Goal: Information Seeking & Learning: Find specific fact

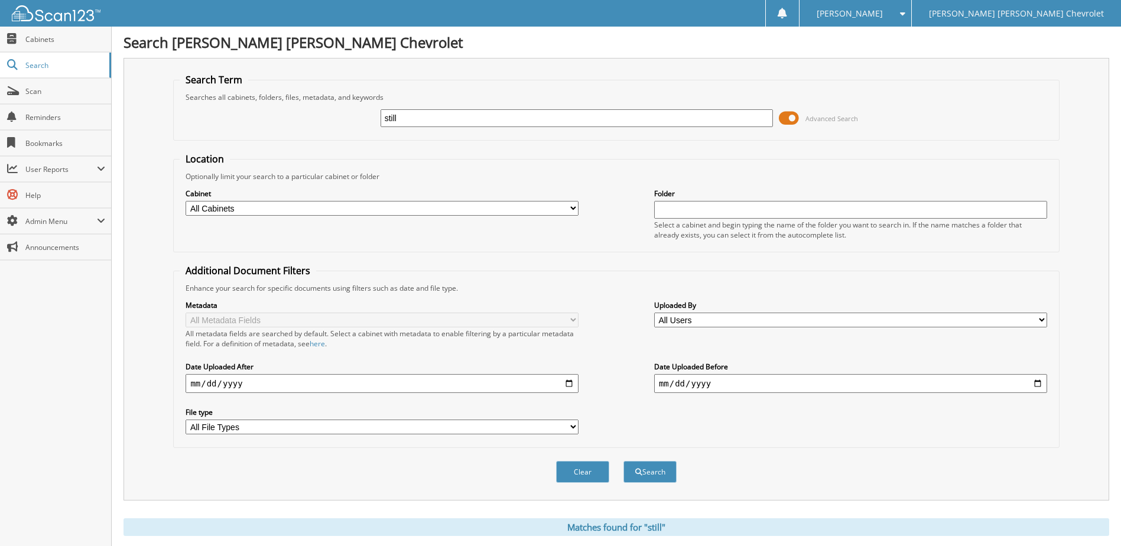
drag, startPoint x: 739, startPoint y: 113, endPoint x: 367, endPoint y: 113, distance: 371.6
click at [367, 113] on div "still Advanced Search" at bounding box center [616, 118] width 873 height 32
type input "[PERSON_NAME]"
click at [623, 461] on button "Search" at bounding box center [649, 472] width 53 height 22
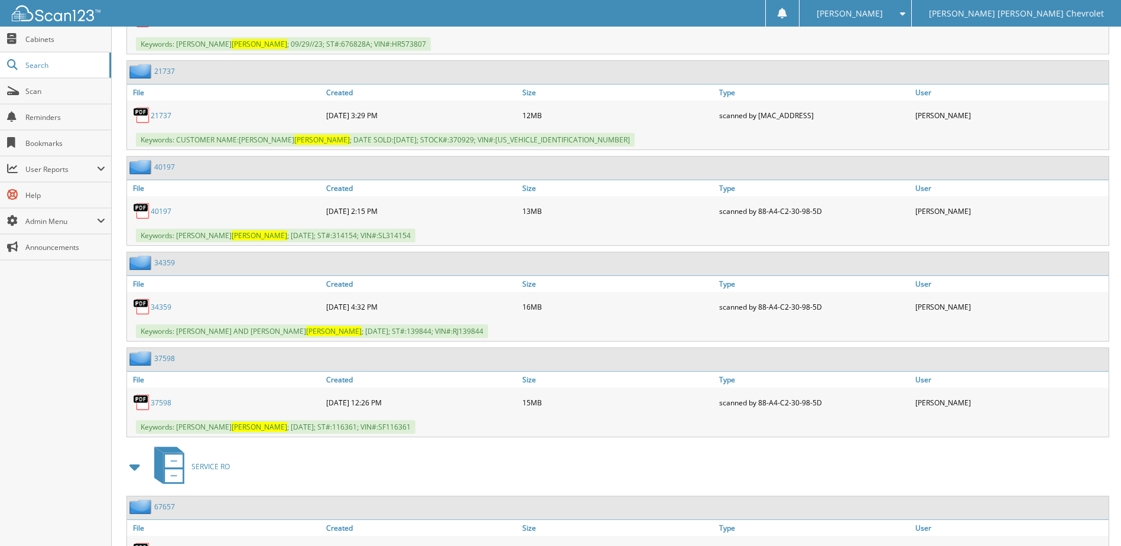
scroll to position [1123, 0]
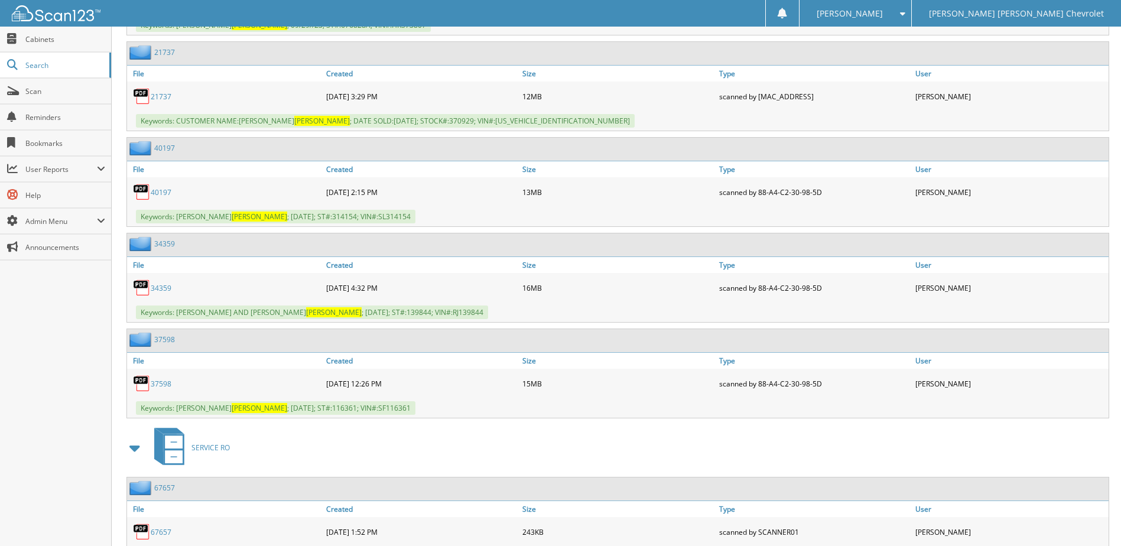
click at [170, 285] on link "34359" at bounding box center [161, 288] width 21 height 10
click at [166, 289] on link "34359" at bounding box center [161, 288] width 21 height 10
